Goal: Go to known website: Go to known website

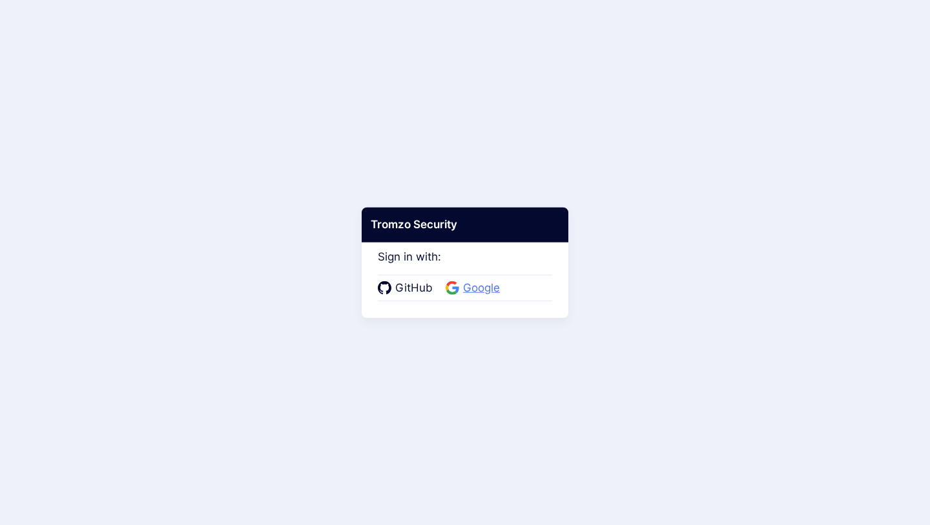
click at [476, 286] on span "Google" at bounding box center [481, 288] width 45 height 17
click at [680, 301] on body "Tromzo Security Sign in with: GitHub Google" at bounding box center [465, 262] width 930 height 525
